Goal: Transaction & Acquisition: Purchase product/service

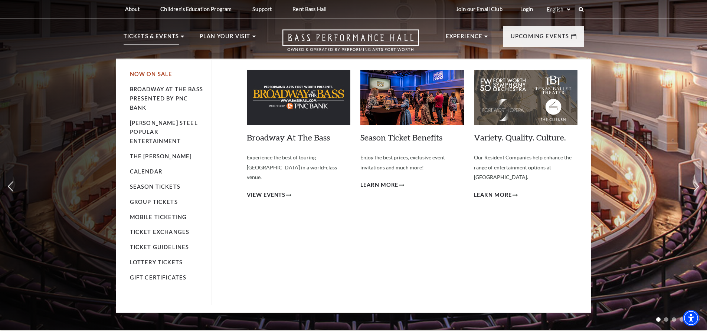
click at [160, 75] on link "Now On Sale" at bounding box center [151, 74] width 43 height 6
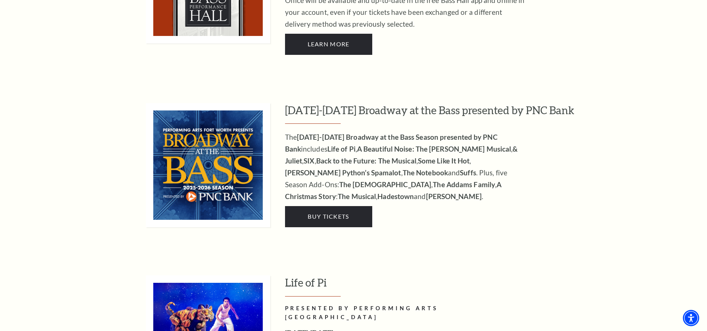
scroll to position [668, 0]
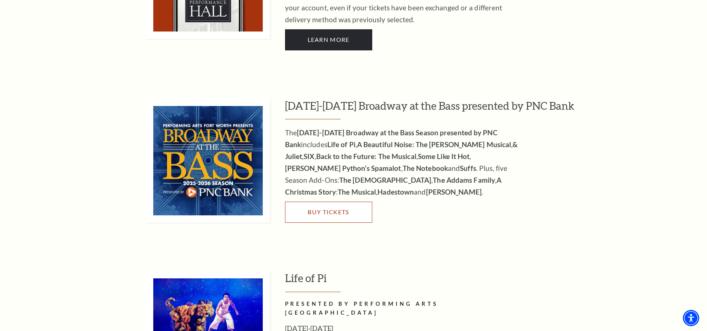
click at [334, 207] on link "Buy Tickets" at bounding box center [328, 212] width 87 height 21
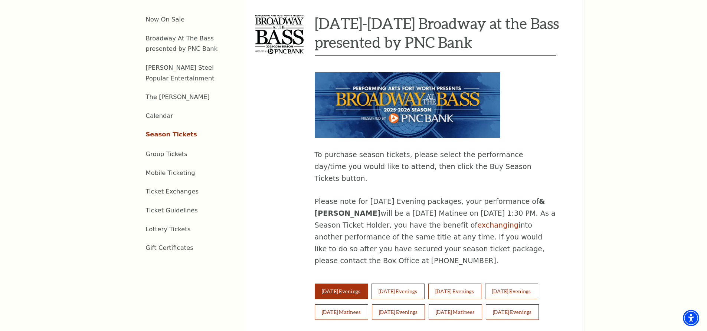
scroll to position [334, 0]
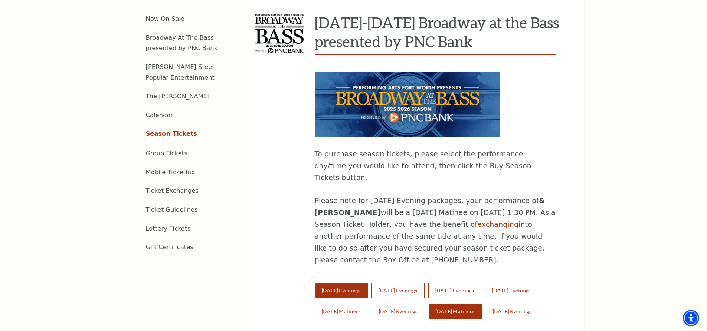
click at [475, 304] on button "Sunday Matinees" at bounding box center [455, 312] width 53 height 16
click at [473, 304] on button "Sunday Matinees" at bounding box center [455, 312] width 53 height 16
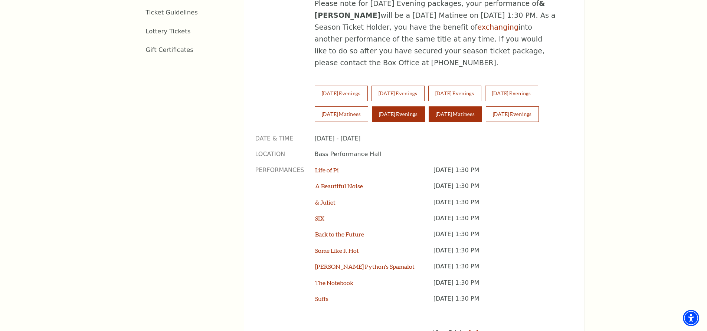
scroll to position [520, 0]
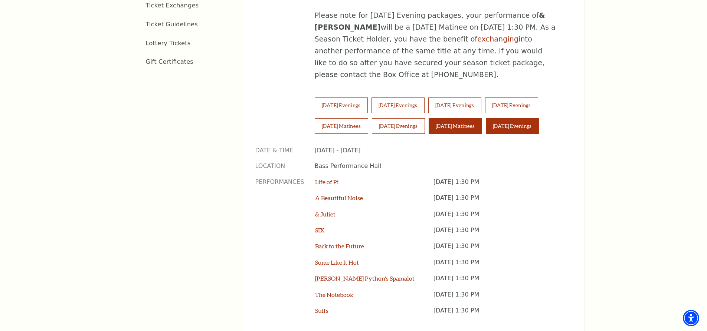
click at [515, 118] on button "Sunday Evenings" at bounding box center [512, 126] width 53 height 16
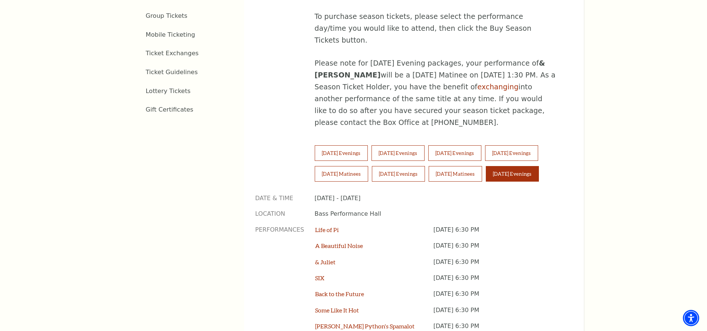
scroll to position [371, 0]
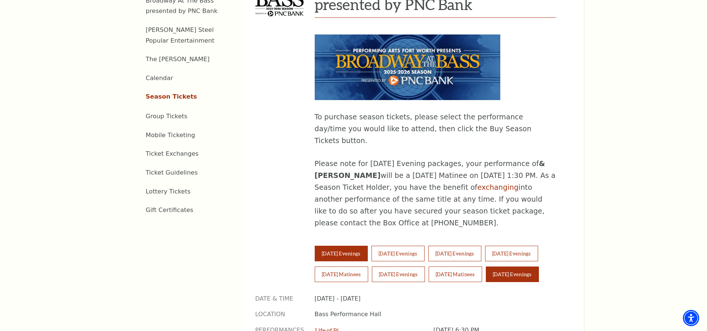
click at [332, 246] on button "Tuesday Evenings" at bounding box center [341, 254] width 53 height 16
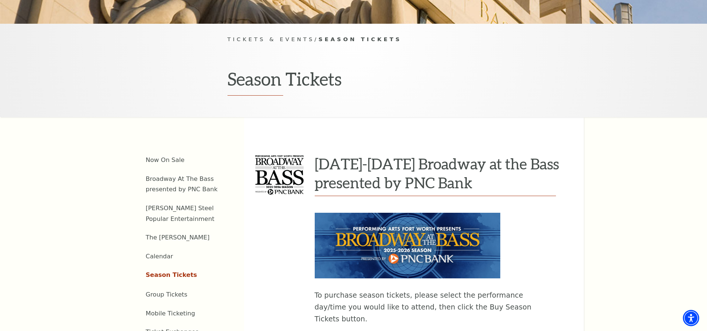
scroll to position [186, 0]
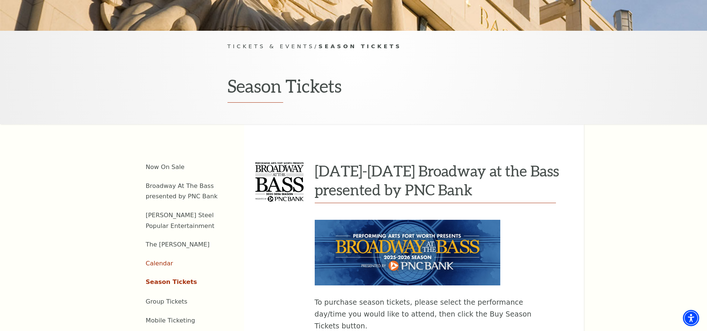
click at [160, 260] on link "Calendar" at bounding box center [159, 263] width 27 height 7
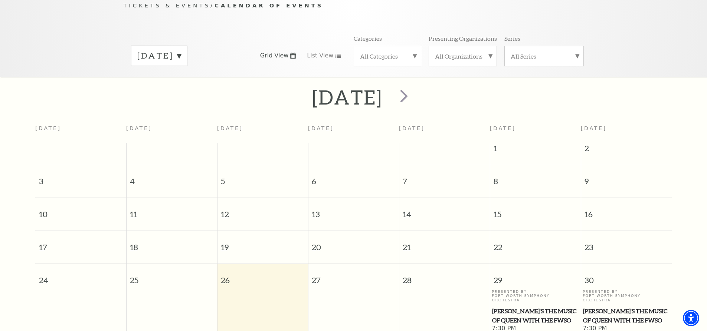
scroll to position [177, 0]
